Goal: Task Accomplishment & Management: Manage account settings

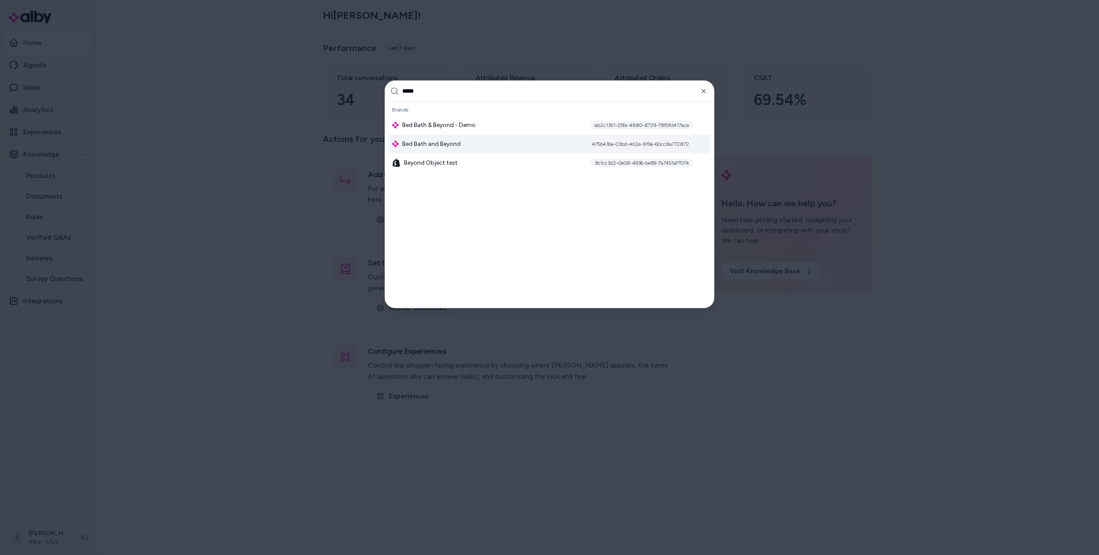
type input "*****"
click at [457, 143] on span "Bed Bath and Beyond" at bounding box center [431, 143] width 58 height 9
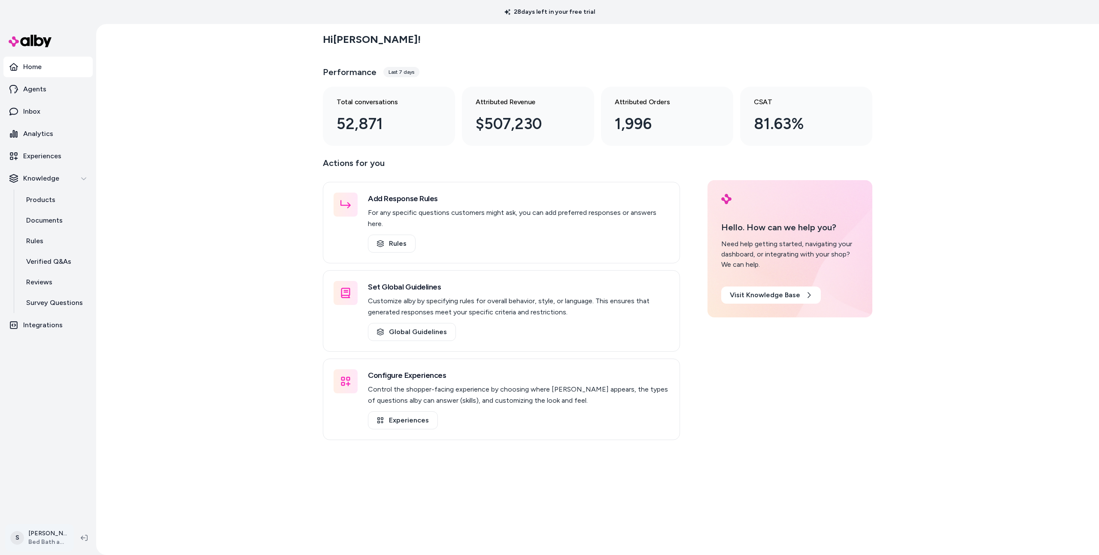
click at [47, 545] on html "28 days left in your free trial Home Agents Inbox Analytics Experiences Knowled…" at bounding box center [549, 277] width 1099 height 555
click at [61, 445] on link "Settings" at bounding box center [60, 441] width 103 height 21
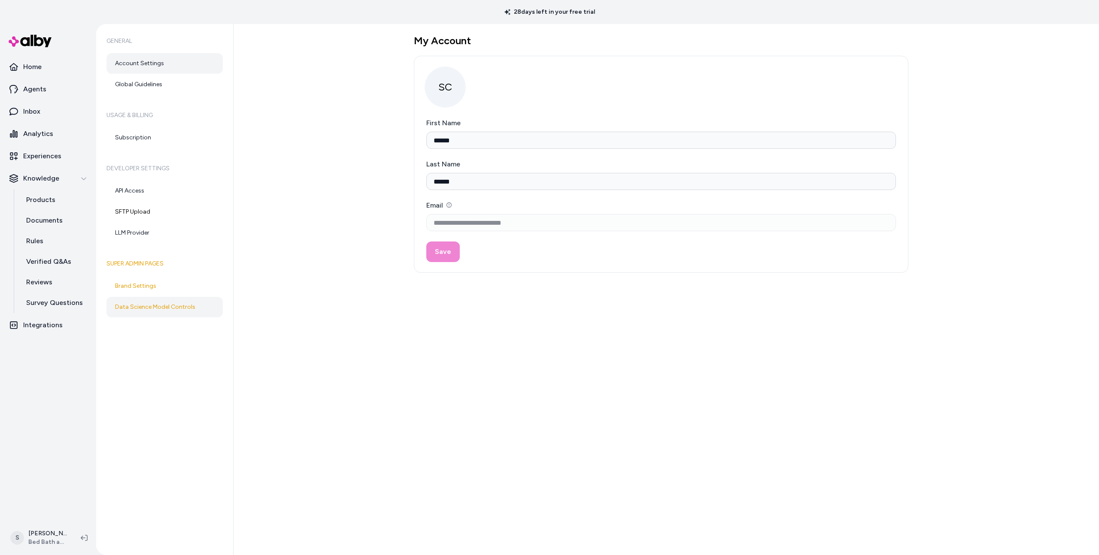
click at [149, 301] on link "Data Science Model Controls" at bounding box center [164, 307] width 116 height 21
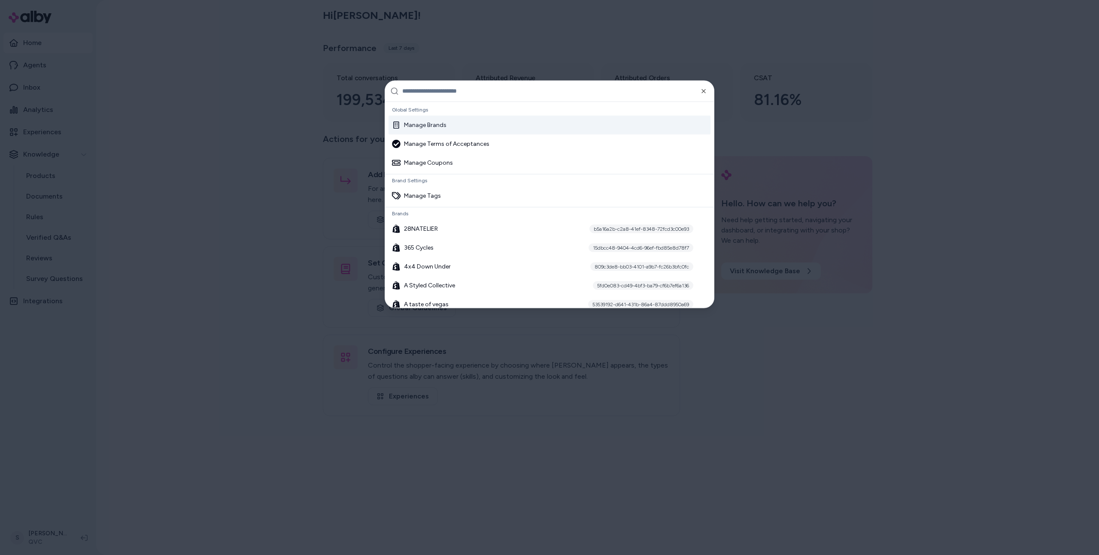
type input "**********"
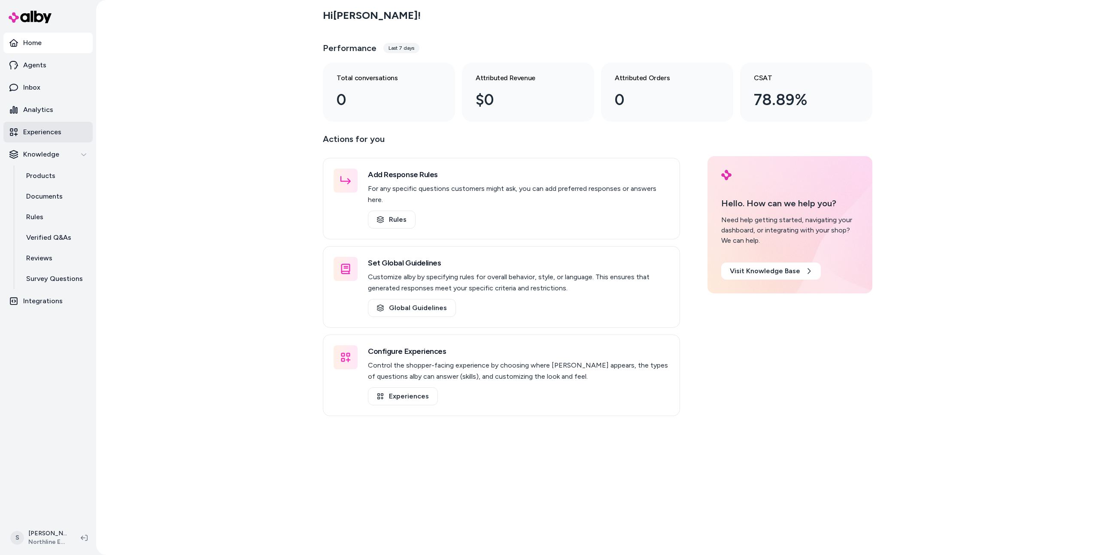
click at [56, 125] on link "Experiences" at bounding box center [47, 132] width 89 height 21
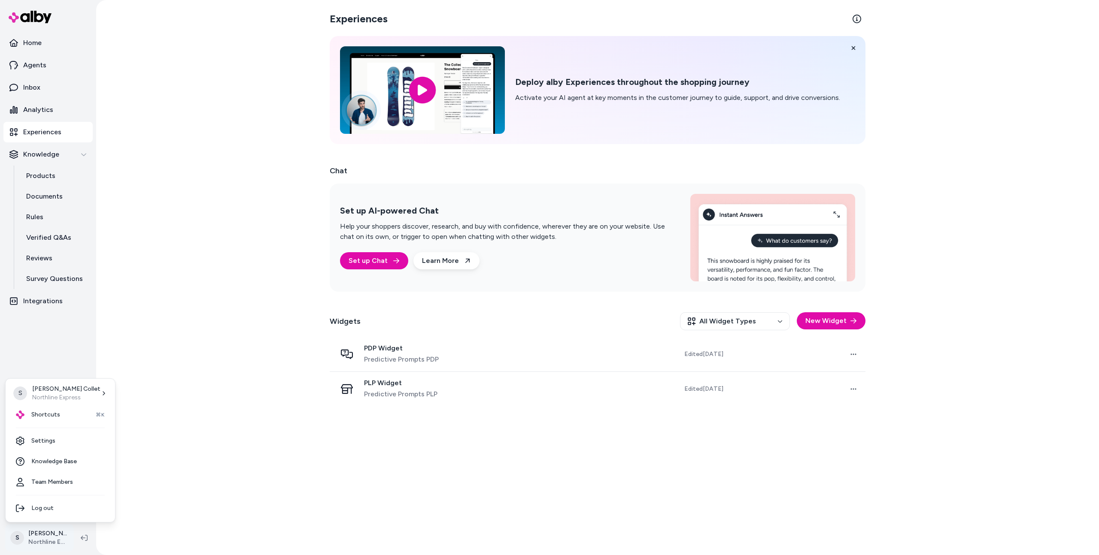
click at [37, 533] on html "Home Agents Inbox Analytics Experiences Knowledge Products Documents Rules Veri…" at bounding box center [549, 277] width 1099 height 555
click at [79, 342] on html "Home Agents Inbox Analytics Experiences Knowledge Products Documents Rules Veri…" at bounding box center [549, 277] width 1099 height 555
click at [55, 541] on html "Home Agents Inbox Analytics Experiences Knowledge Products Documents Rules Veri…" at bounding box center [549, 277] width 1099 height 555
click at [64, 435] on link "Settings" at bounding box center [60, 441] width 103 height 21
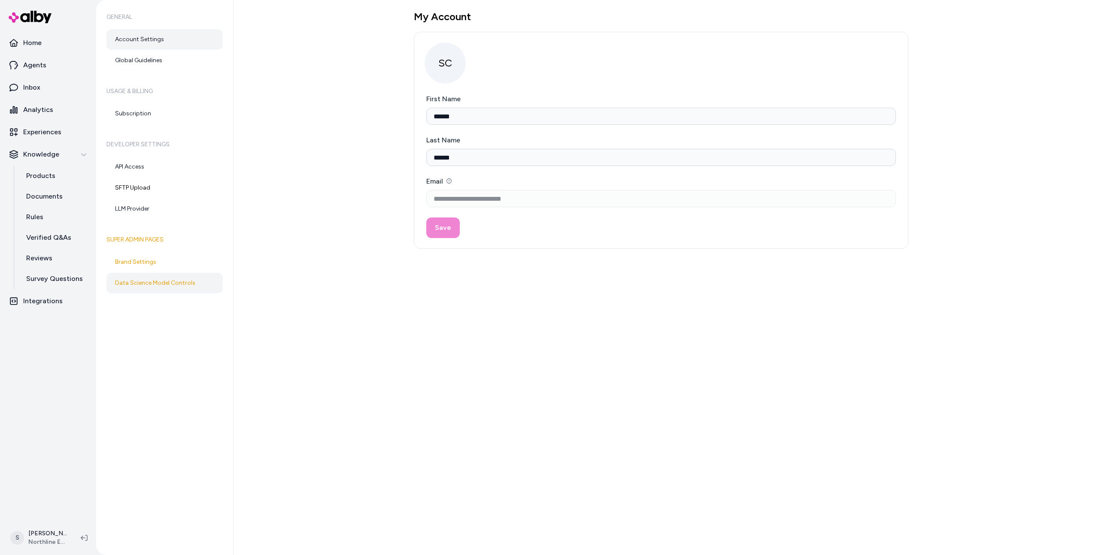
click at [165, 276] on link "Data Science Model Controls" at bounding box center [164, 283] width 116 height 21
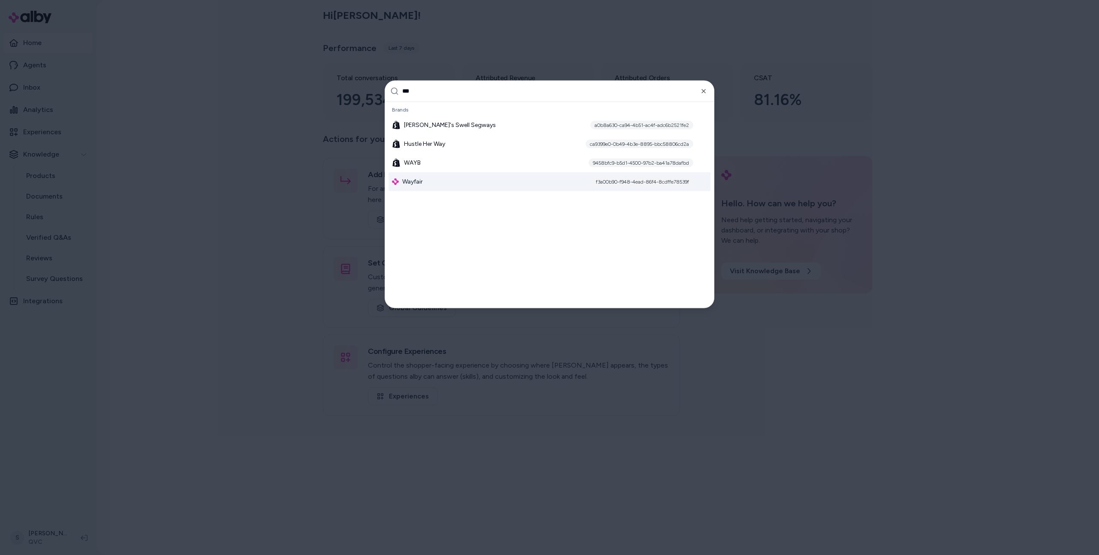
type input "***"
click at [430, 182] on div "Wayfair f3a00b90-f948-4ead-86f4-8cdffe78539f" at bounding box center [549, 181] width 322 height 19
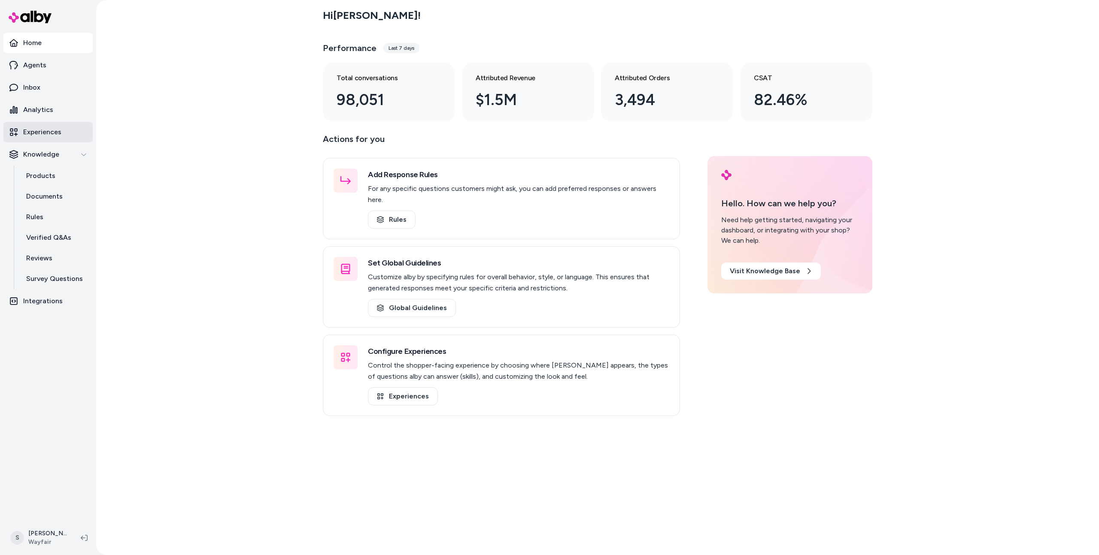
click at [54, 138] on link "Experiences" at bounding box center [47, 132] width 89 height 21
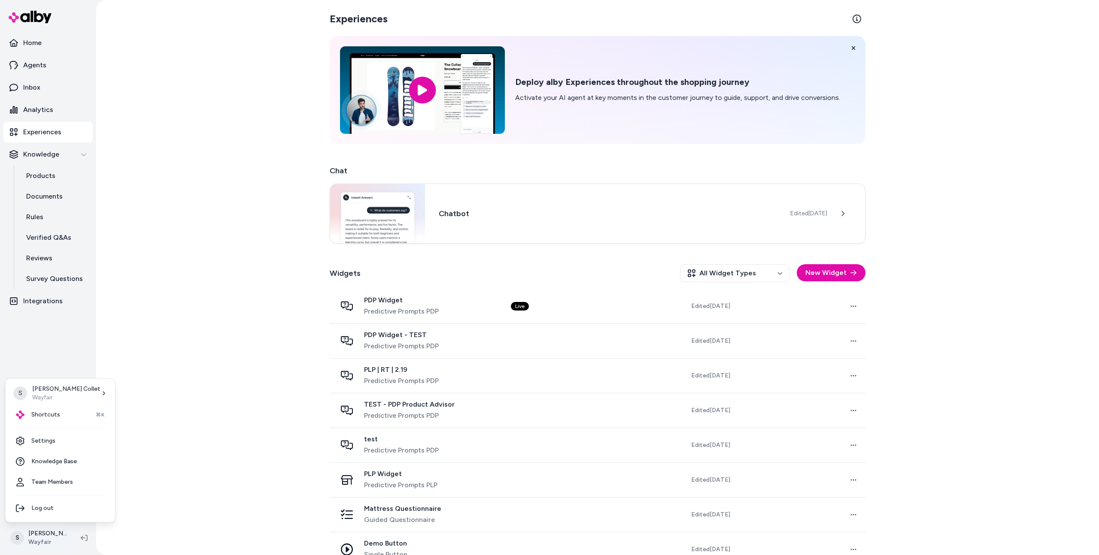
click at [50, 533] on html "Home Agents Inbox Analytics Experiences Knowledge Products Documents Rules Veri…" at bounding box center [549, 277] width 1099 height 555
click at [46, 439] on link "Settings" at bounding box center [60, 441] width 103 height 21
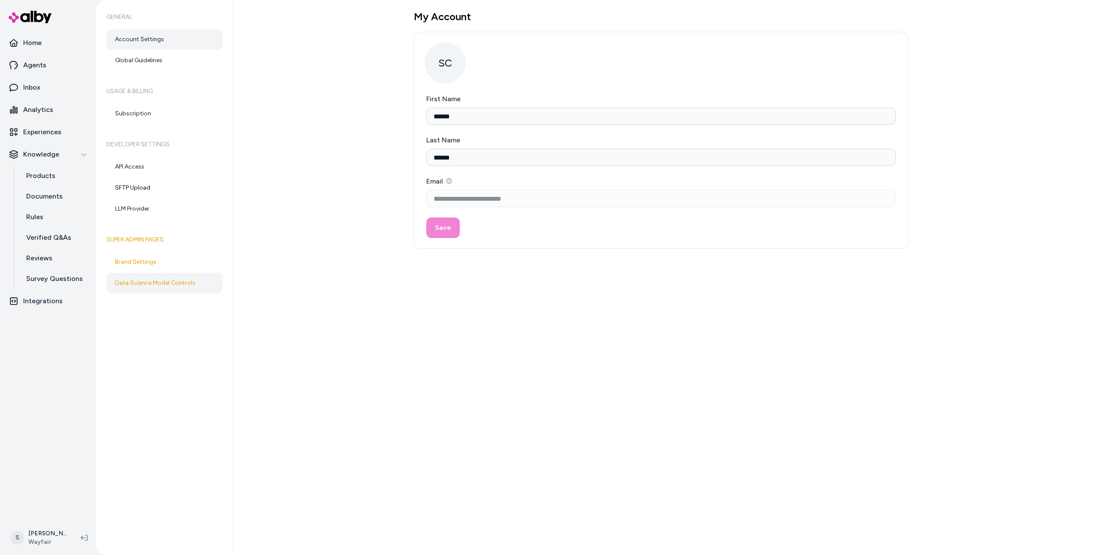
click at [159, 286] on link "Data Science Model Controls" at bounding box center [164, 283] width 116 height 21
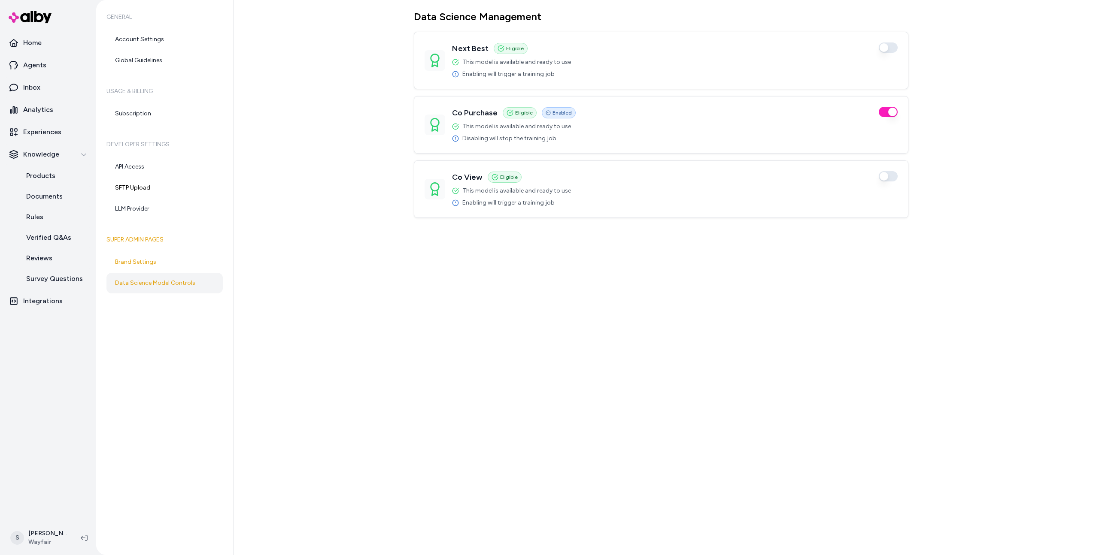
click at [885, 173] on button "button" at bounding box center [887, 176] width 19 height 10
